Goal: Find specific page/section: Find specific page/section

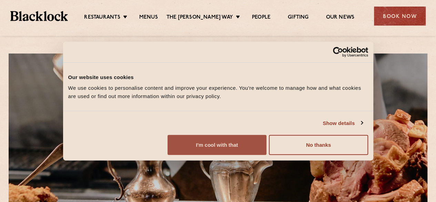
click at [266, 155] on button "I'm cool with that" at bounding box center [216, 145] width 99 height 20
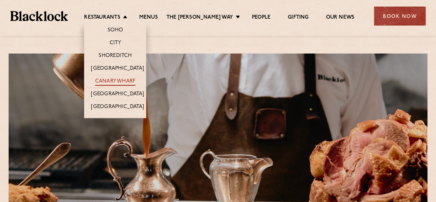
click at [134, 82] on link "Canary Wharf" at bounding box center [115, 82] width 40 height 8
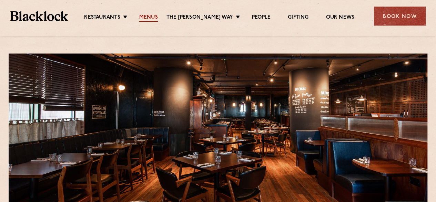
click at [155, 19] on link "Menus" at bounding box center [148, 18] width 19 height 8
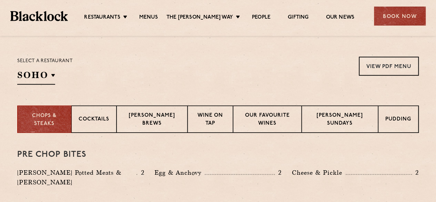
scroll to position [214, 0]
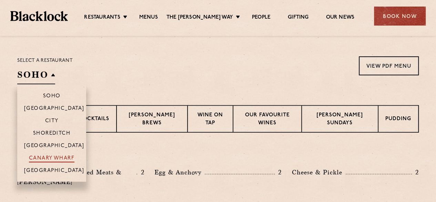
click at [68, 158] on p "Canary Wharf" at bounding box center [51, 158] width 45 height 7
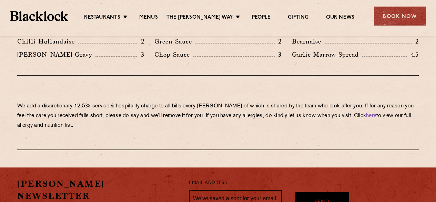
scroll to position [1200, 0]
